Goal: Task Accomplishment & Management: Manage account settings

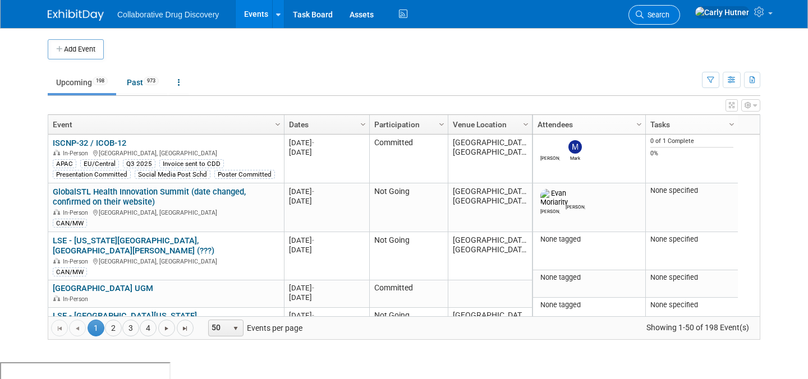
click at [680, 24] on link "Search" at bounding box center [654, 15] width 52 height 20
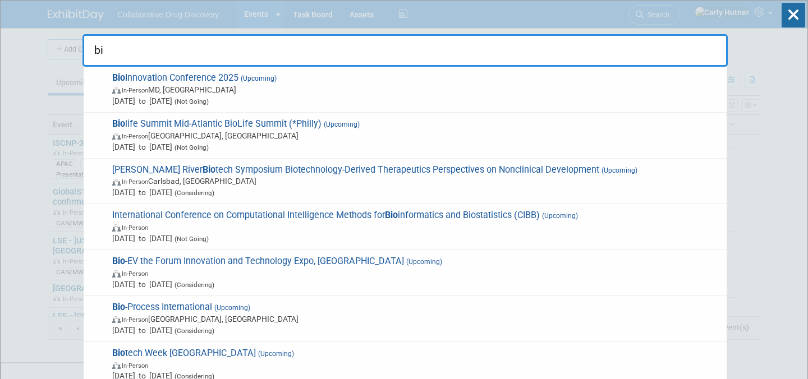
type input "b"
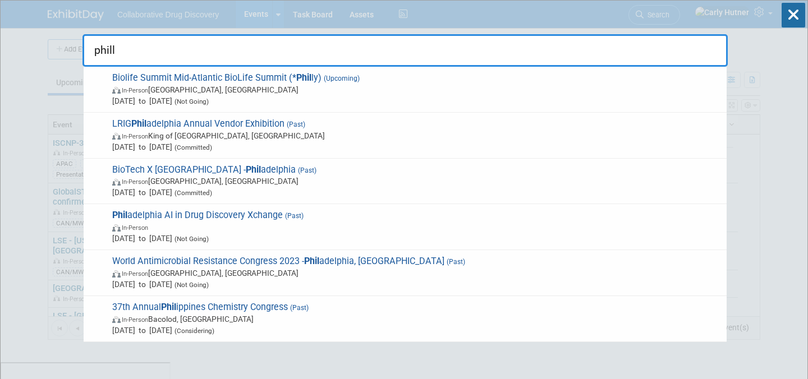
type input "philly"
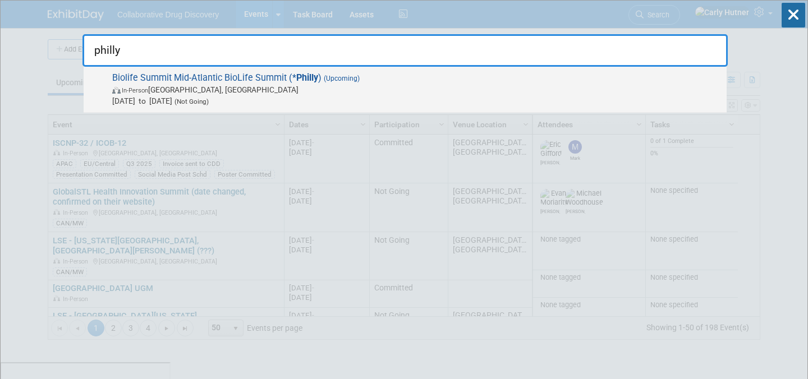
click at [384, 99] on span "Sep 4, 2025 to Sep 4, 2025 (Not Going)" at bounding box center [416, 100] width 609 height 11
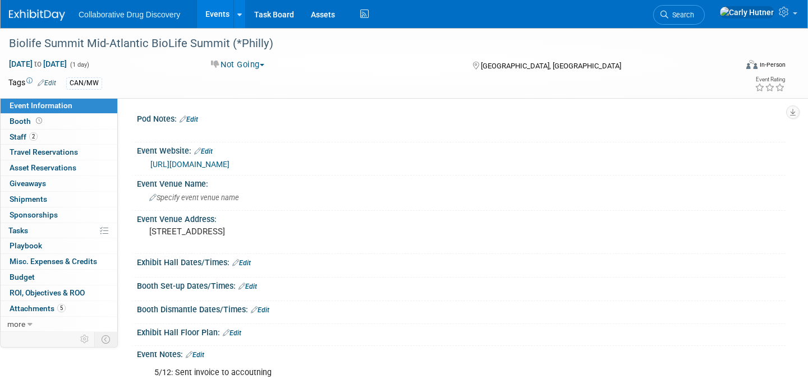
click at [34, 2] on div at bounding box center [44, 10] width 70 height 21
click at [33, 11] on img at bounding box center [37, 15] width 56 height 11
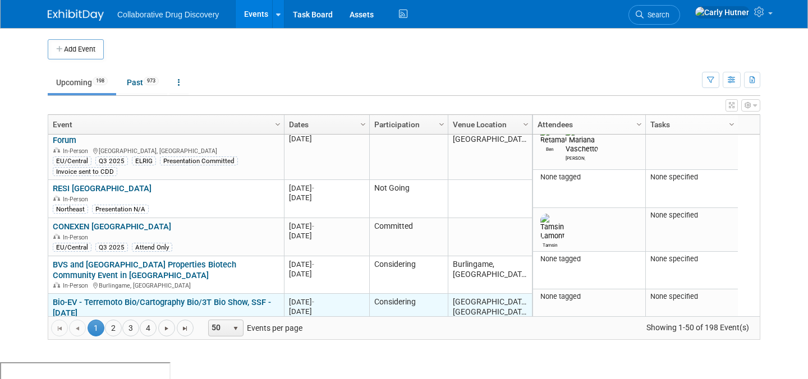
scroll to position [1497, 0]
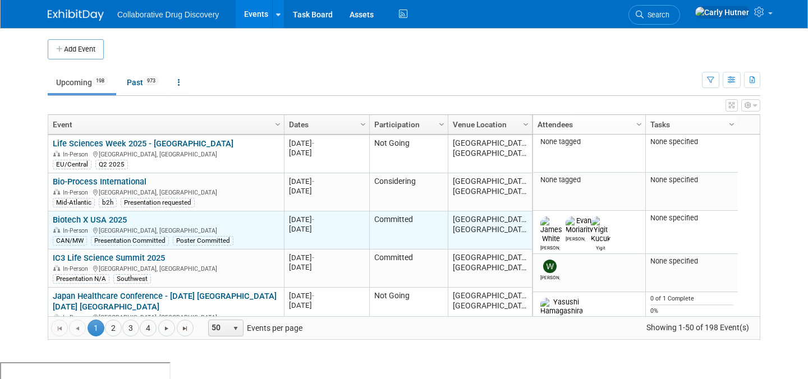
click at [107, 215] on link "Biotech X USA 2025" at bounding box center [90, 220] width 74 height 10
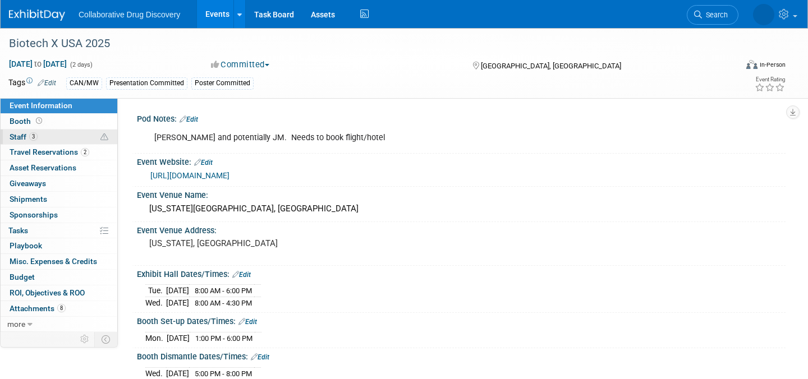
click at [72, 137] on link "3 Staff 3" at bounding box center [59, 137] width 117 height 15
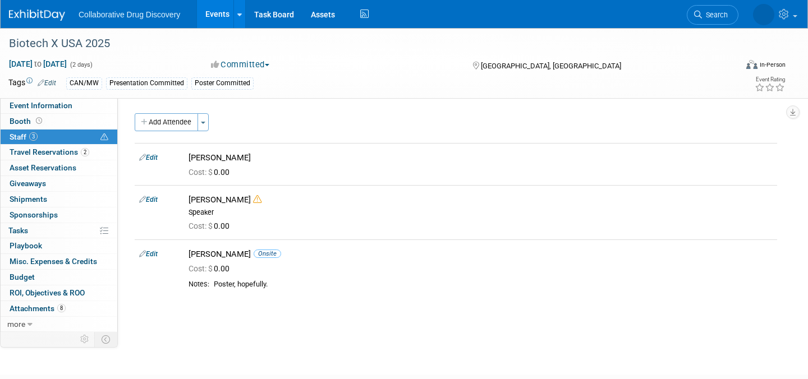
click at [177, 113] on div "Pod Notes: Edit Evan and potentially JM. Needs to book flight/hotel X Event Web…" at bounding box center [452, 215] width 668 height 234
click at [171, 125] on button "Add Attendee" at bounding box center [166, 122] width 63 height 18
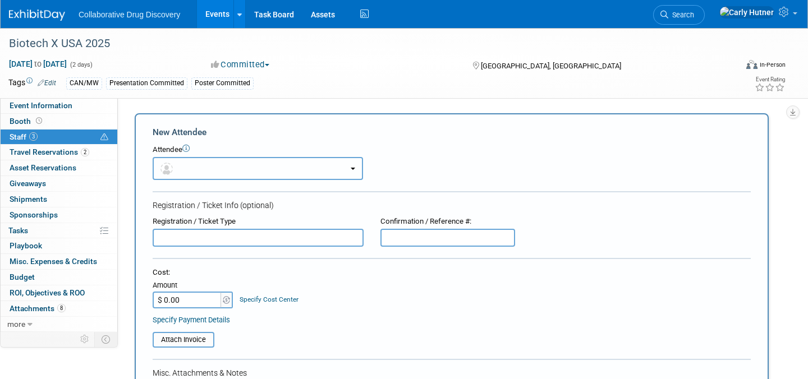
click at [236, 169] on button "button" at bounding box center [258, 168] width 210 height 23
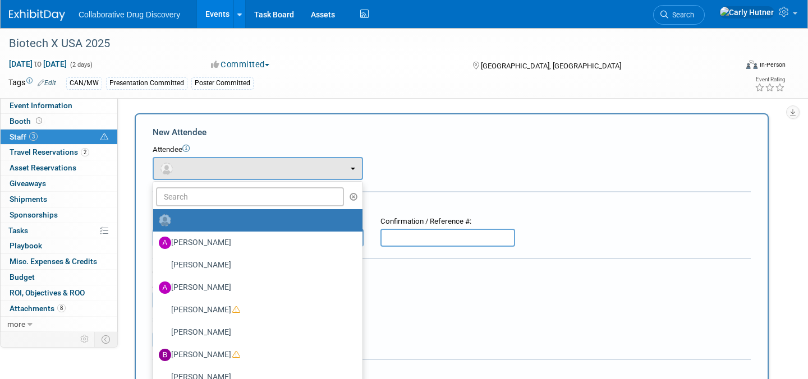
click at [225, 210] on link at bounding box center [257, 220] width 209 height 22
click at [230, 205] on input "text" at bounding box center [250, 196] width 188 height 19
type input "jac"
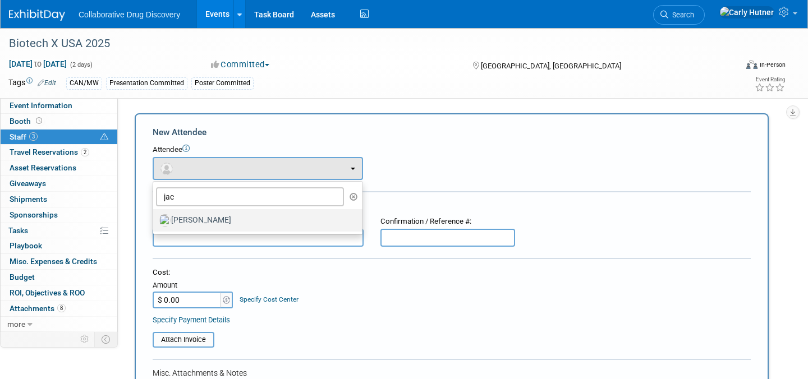
click at [219, 218] on label "Jacqueline Macia" at bounding box center [255, 221] width 192 height 18
click at [155, 218] on input "Jacqueline Macia" at bounding box center [151, 218] width 7 height 7
select select "cf62932d-0901-452d-b4c7-1a779bed2a53"
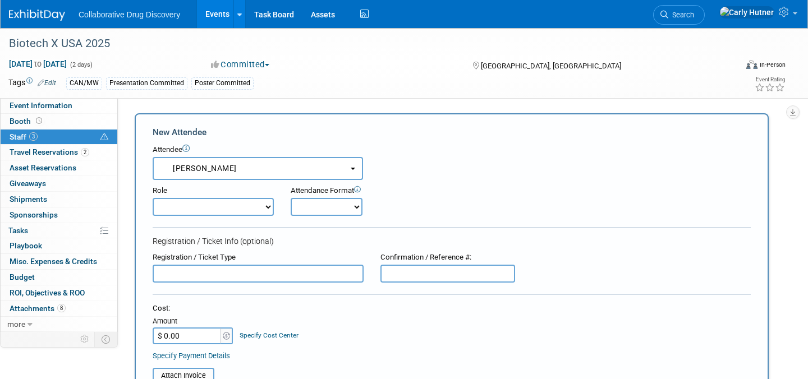
click at [327, 207] on select "Onsite Remote" at bounding box center [327, 207] width 72 height 18
select select "1"
click at [291, 198] on select "Onsite Remote" at bounding box center [327, 207] width 72 height 18
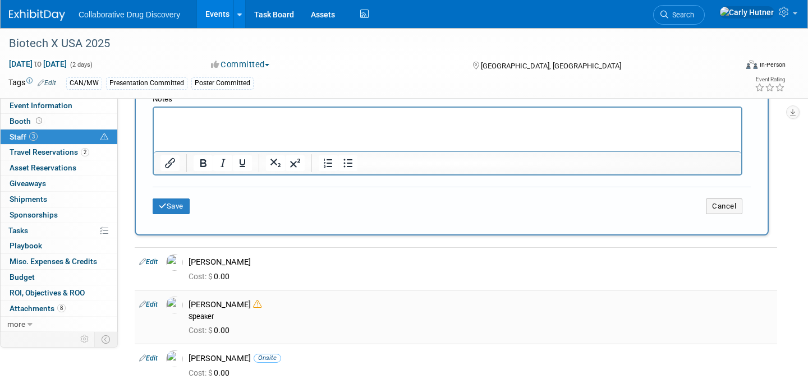
scroll to position [338, 0]
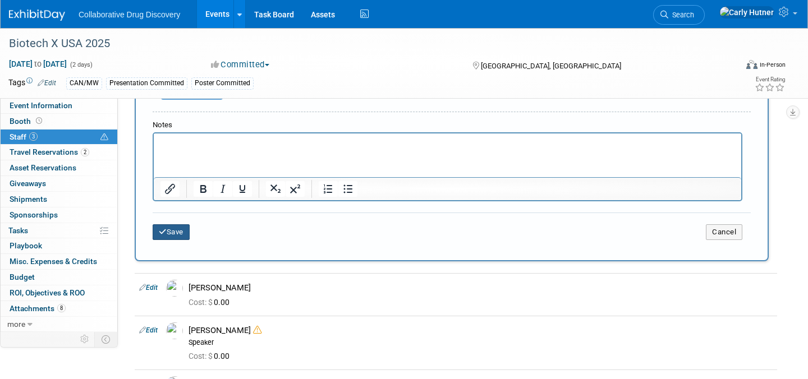
click at [179, 238] on button "Save" at bounding box center [171, 232] width 37 height 16
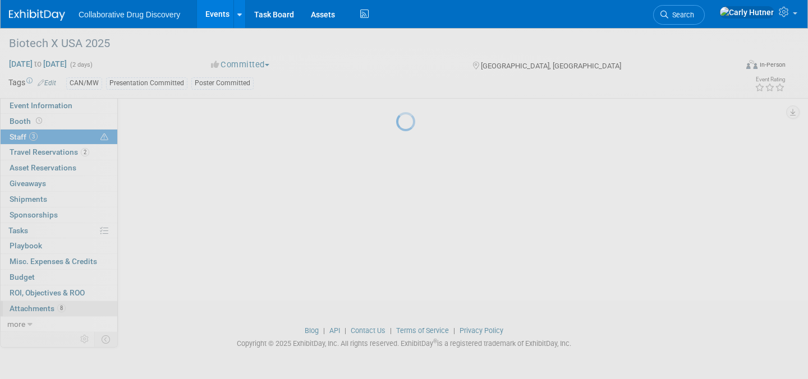
scroll to position [95, 0]
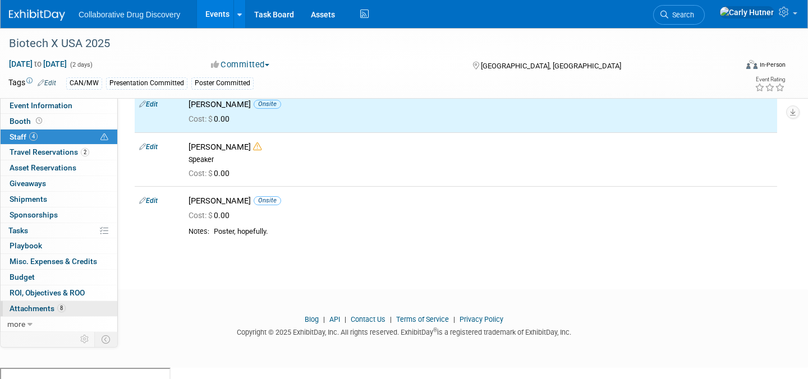
click at [65, 310] on link "8 Attachments 8" at bounding box center [59, 308] width 117 height 15
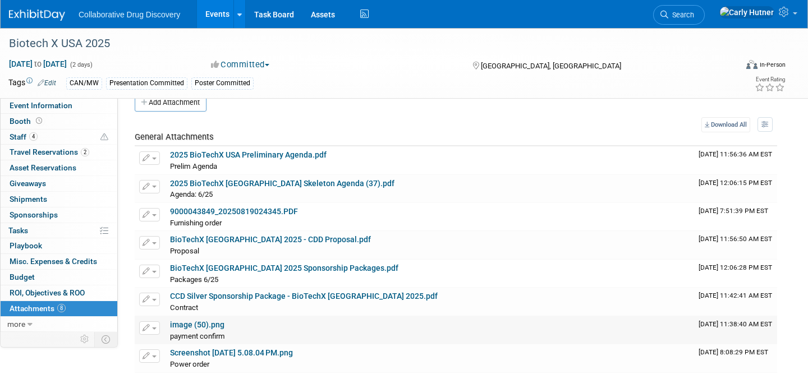
scroll to position [61, 0]
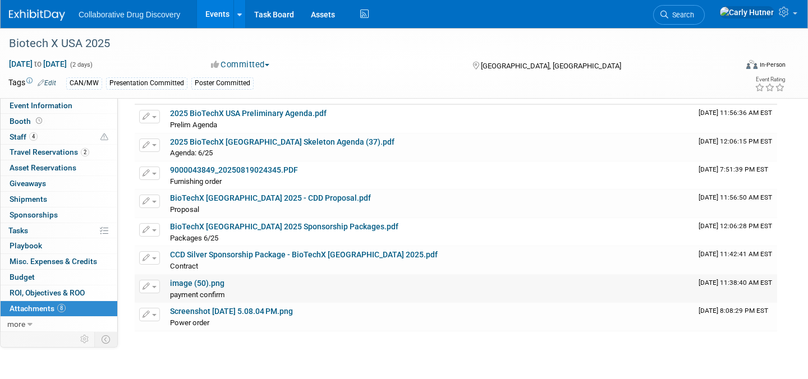
click at [284, 296] on div "payment confirm payment confirm X" at bounding box center [430, 294] width 520 height 11
click at [208, 286] on link "image (50).png" at bounding box center [197, 283] width 54 height 9
click at [287, 255] on link "CCD Silver Sponsorship Package - BioTechX USA 2025.pdf" at bounding box center [304, 254] width 268 height 9
click at [251, 227] on link "BioTechX USA 2025 Sponsorship Packages.pdf" at bounding box center [284, 226] width 228 height 9
click at [226, 310] on link "Screenshot 2025-08-18 at 5.08.04 PM.png" at bounding box center [231, 311] width 123 height 9
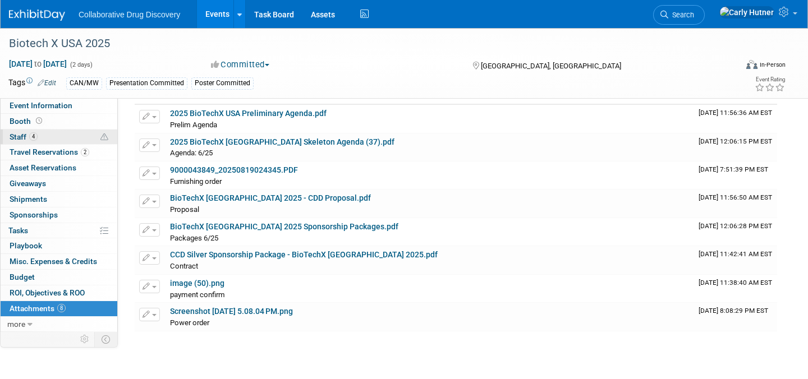
click at [41, 132] on link "4 Staff 4" at bounding box center [59, 137] width 117 height 15
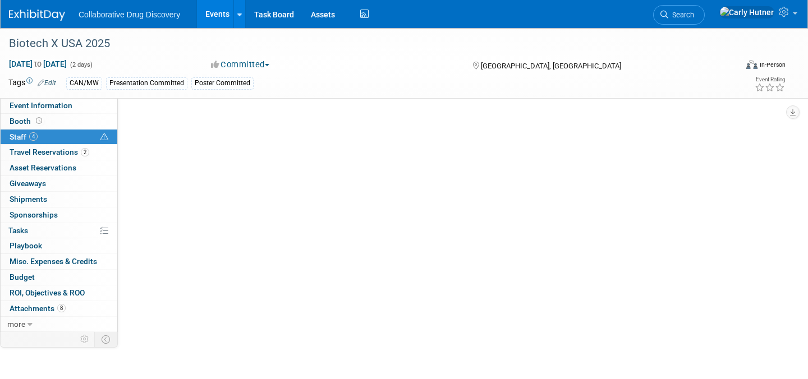
scroll to position [0, 0]
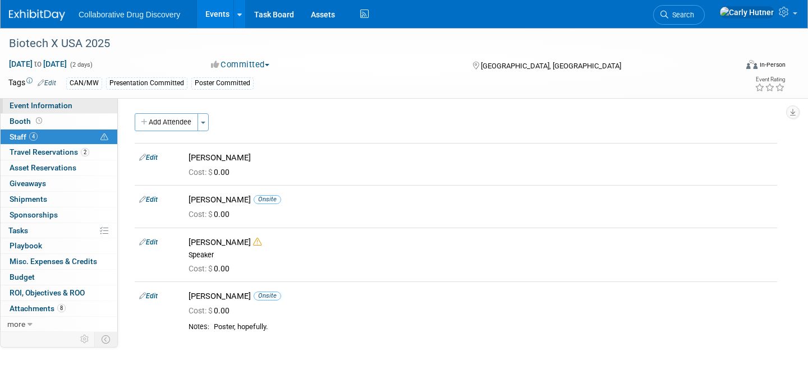
click at [67, 108] on span "Event Information" at bounding box center [41, 105] width 63 height 9
